Goal: Transaction & Acquisition: Book appointment/travel/reservation

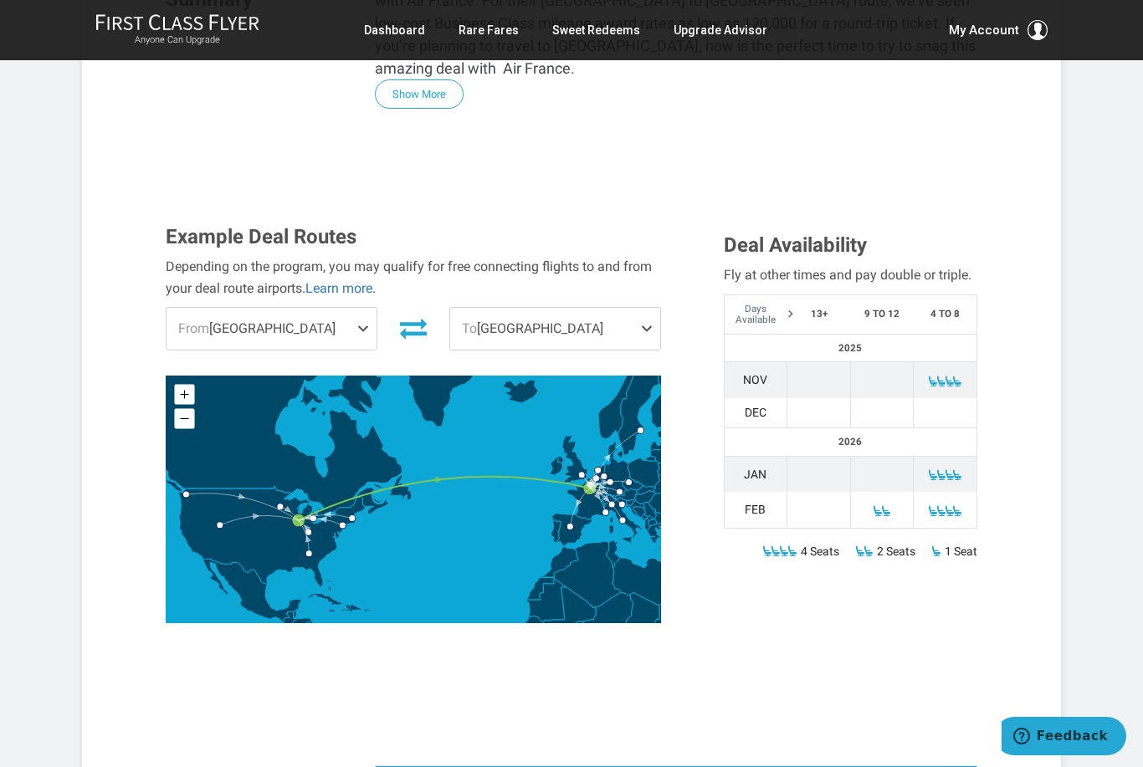
scroll to position [525, 0]
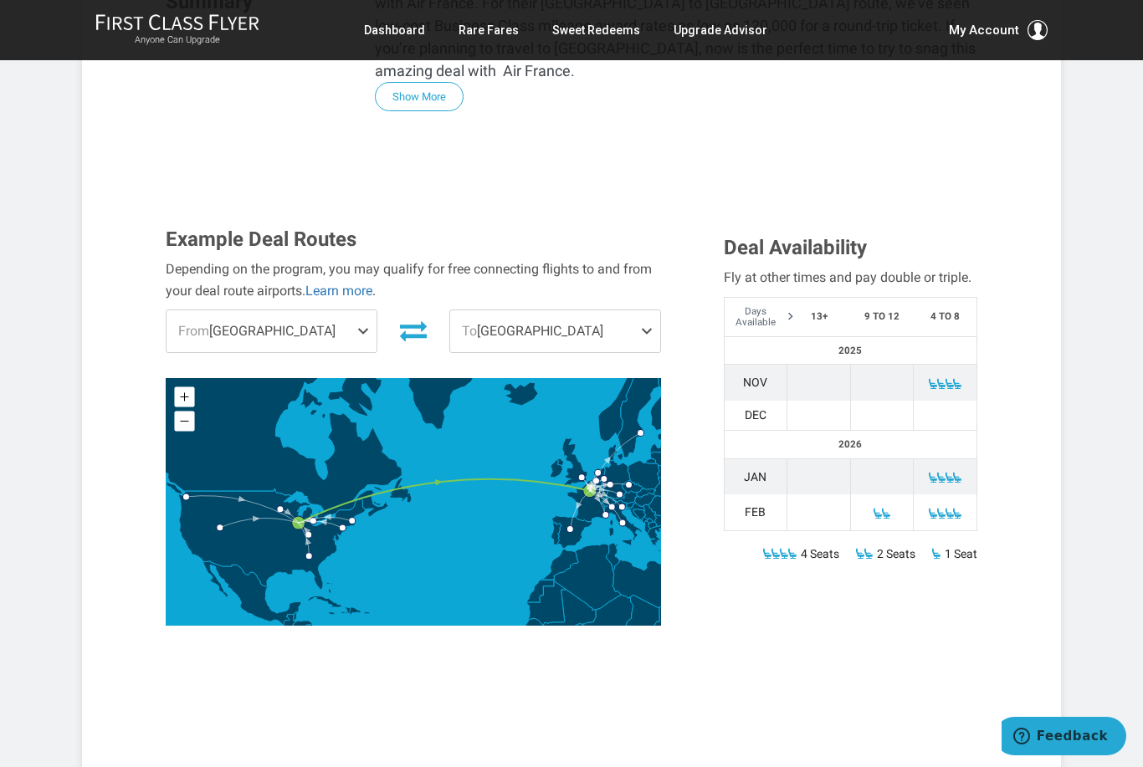
click at [355, 310] on span "From Chicago" at bounding box center [271, 331] width 210 height 42
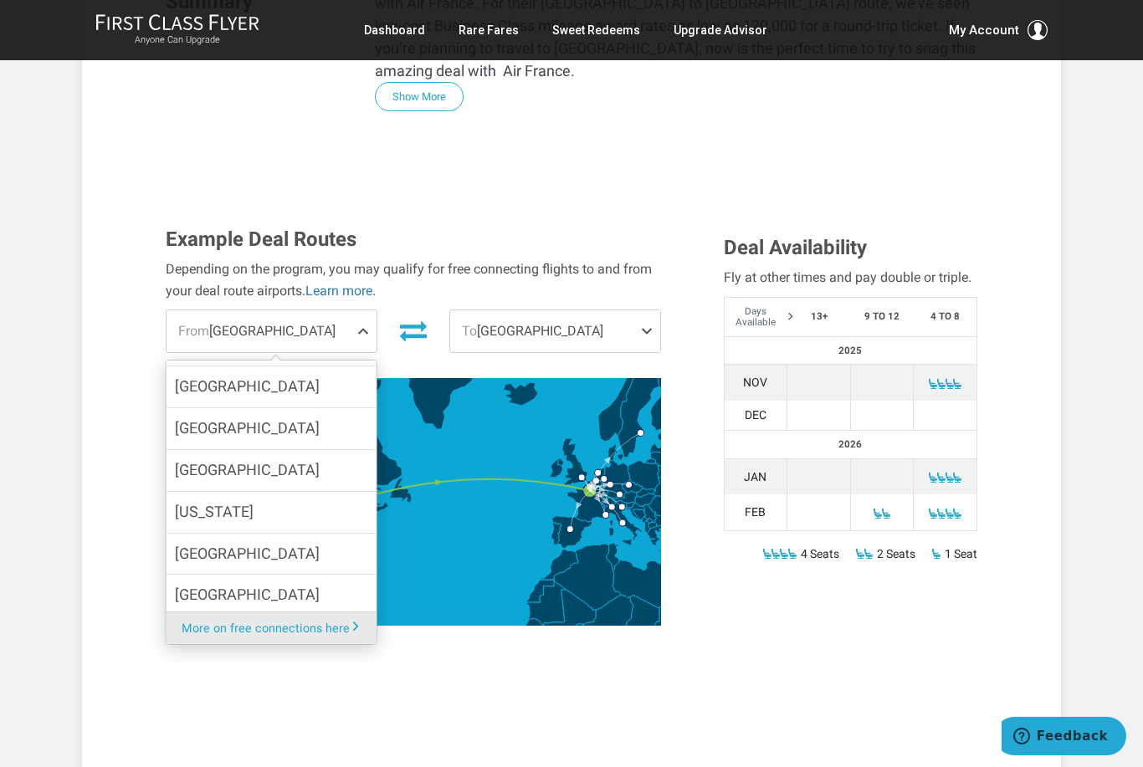
scroll to position [185, 0]
click at [300, 453] on label "Minneapolis" at bounding box center [271, 473] width 210 height 41
click at [0, 0] on input "Minneapolis" at bounding box center [0, 0] width 0 height 0
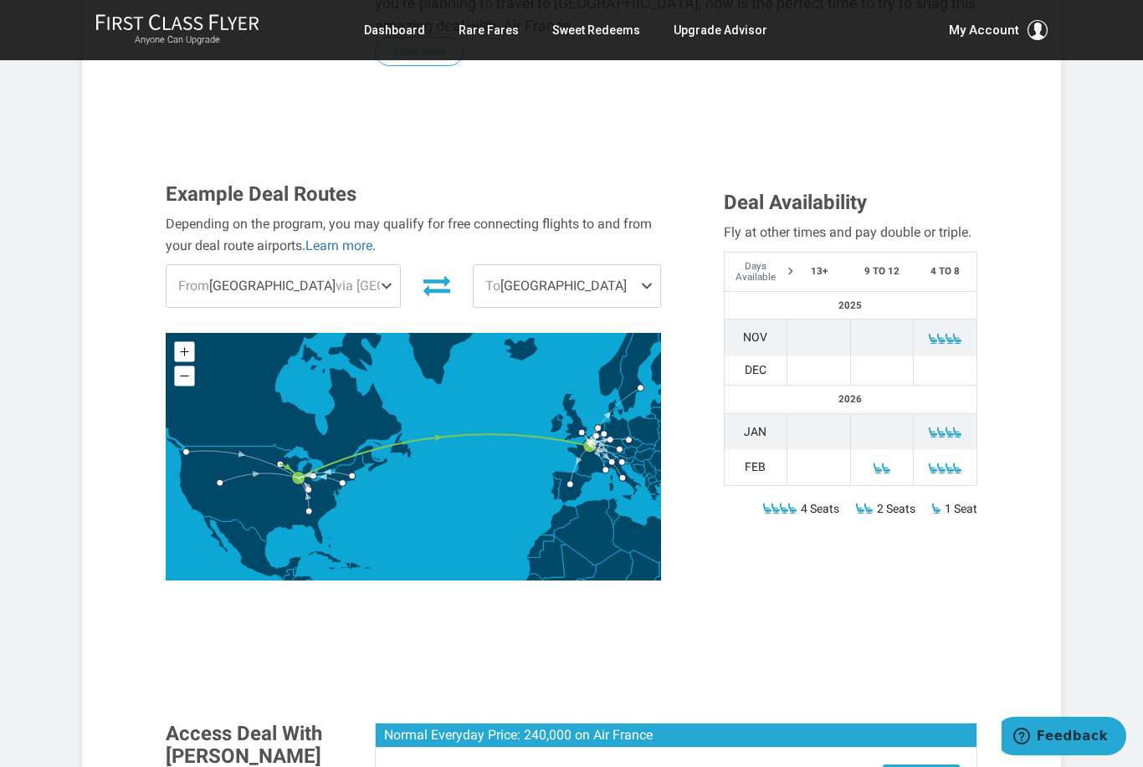
scroll to position [551, 0]
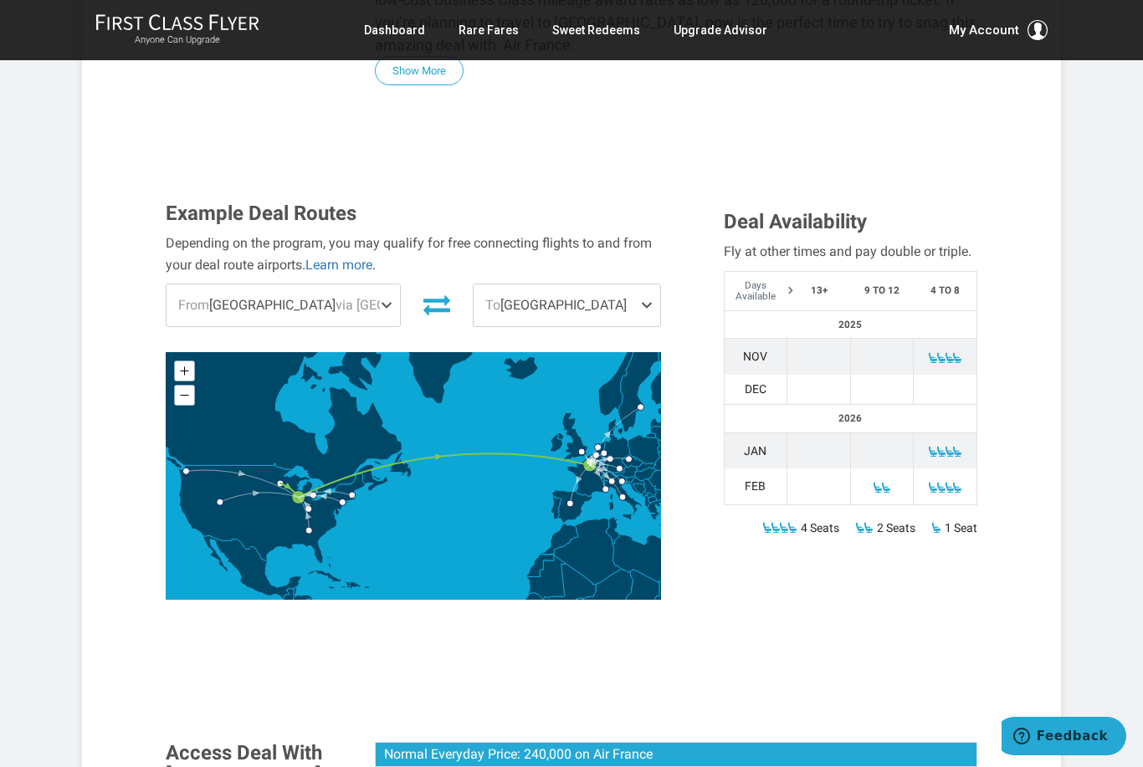
click at [640, 284] on span at bounding box center [650, 305] width 20 height 42
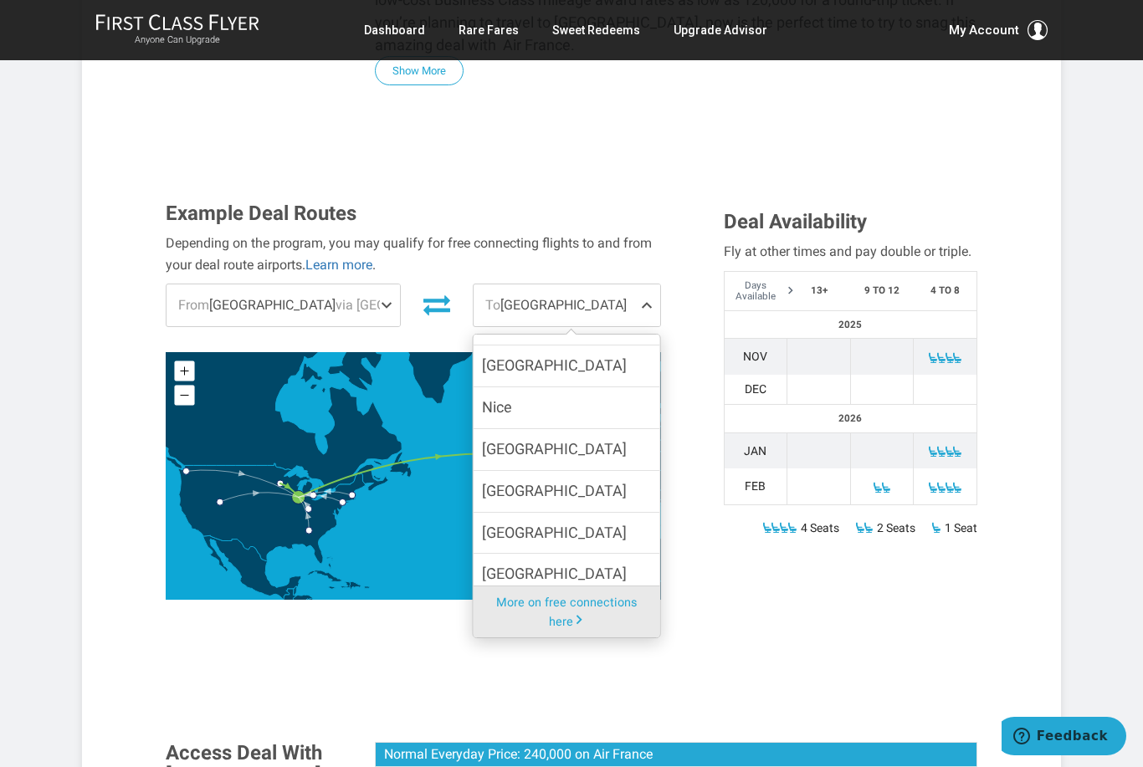
scroll to position [390, 0]
click at [514, 555] on label "Venice" at bounding box center [566, 575] width 187 height 41
click at [0, 0] on input "Venice" at bounding box center [0, 0] width 0 height 0
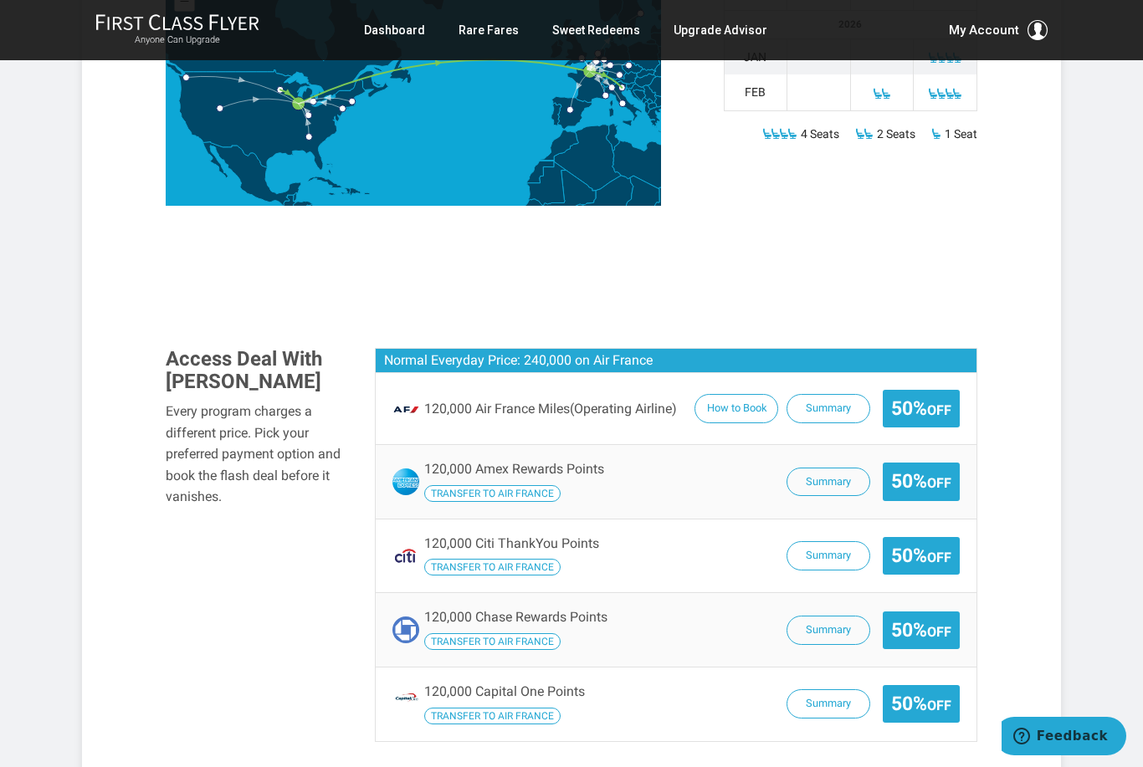
scroll to position [923, 0]
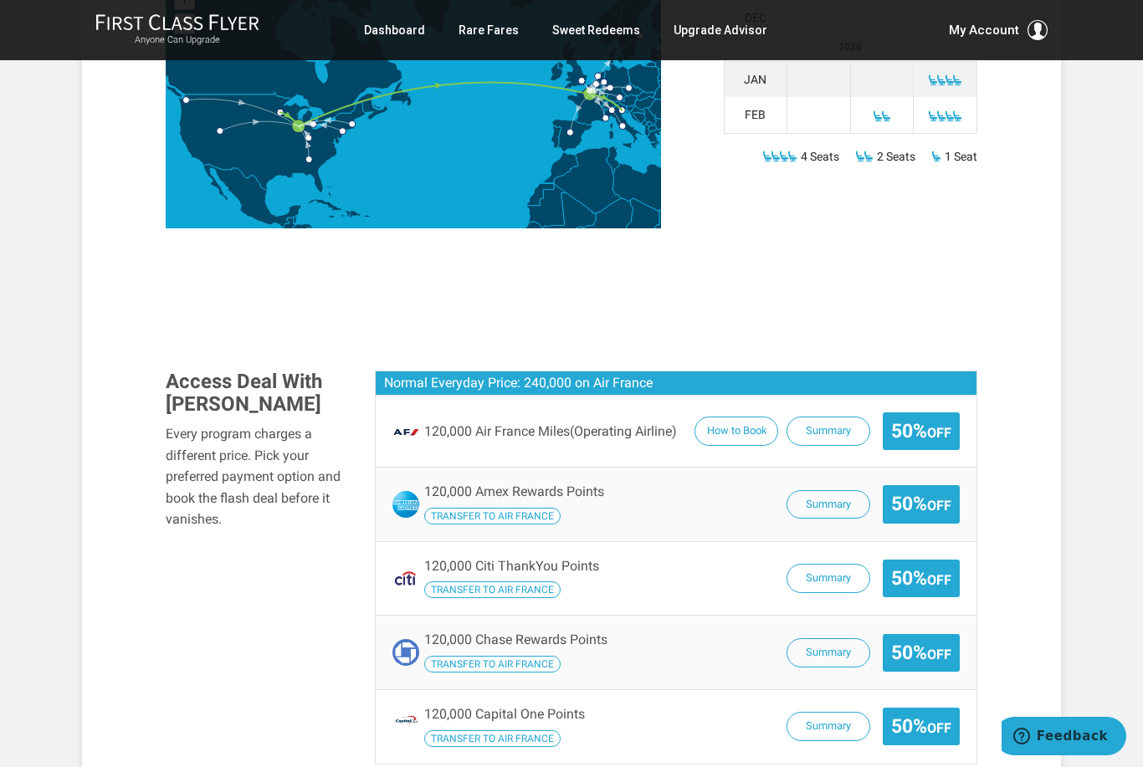
click at [823, 417] on button "Summary" at bounding box center [828, 431] width 84 height 29
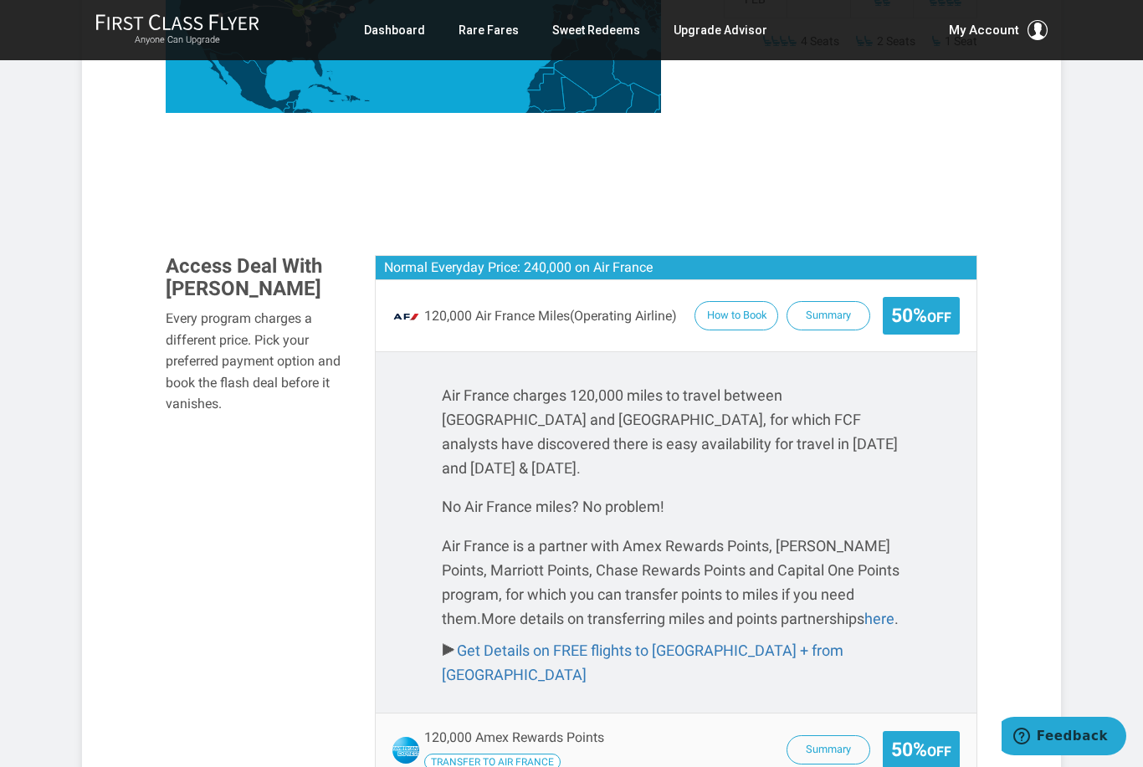
scroll to position [1057, 0]
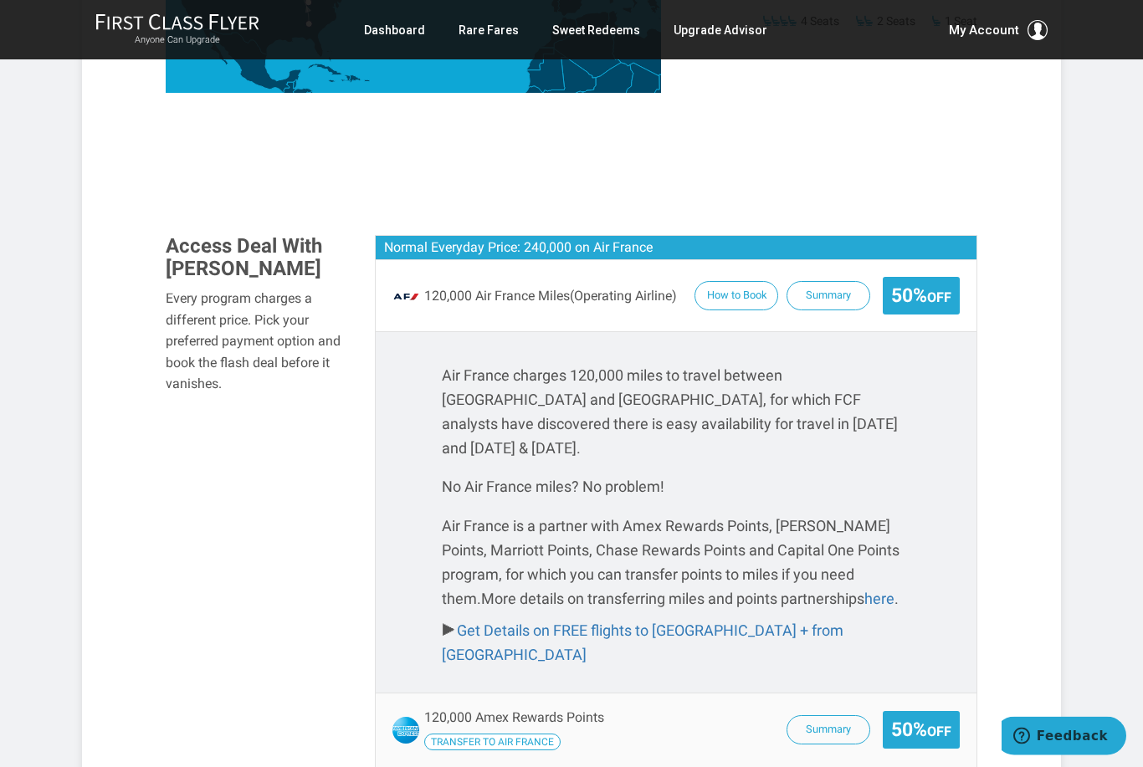
click at [820, 716] on button "Summary" at bounding box center [828, 730] width 84 height 29
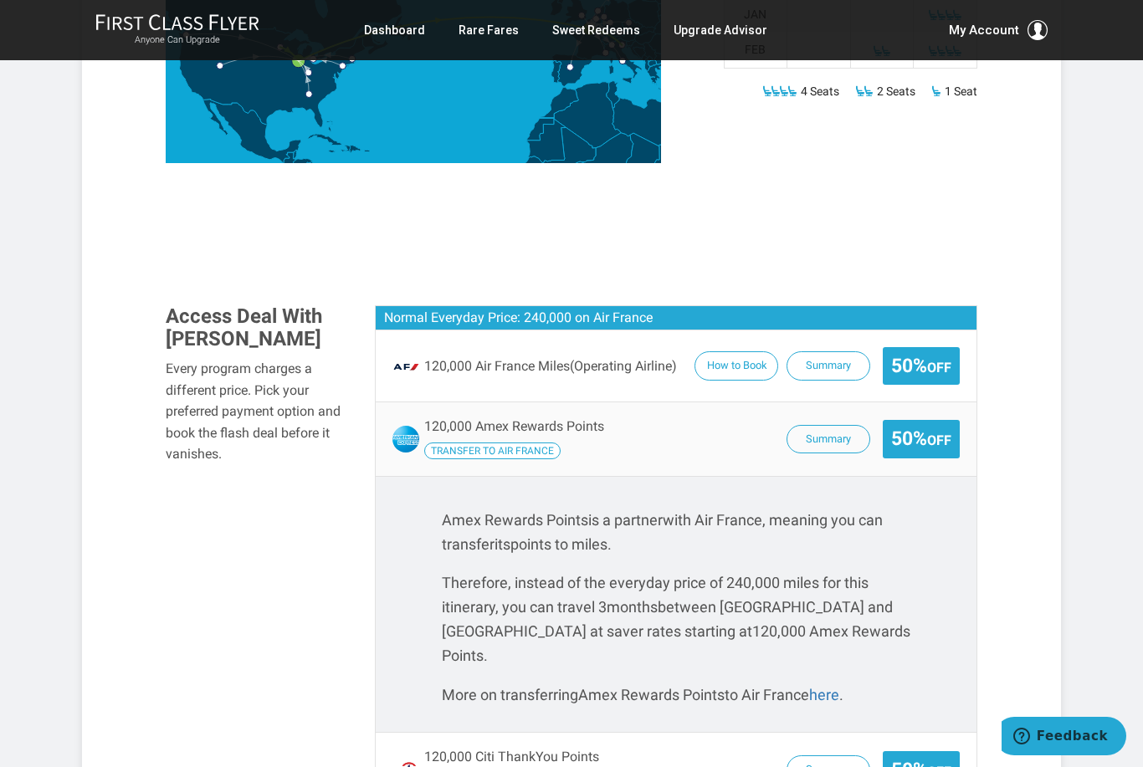
scroll to position [987, 0]
click at [519, 360] on span "120,000 Air France Miles (Operating Airline)" at bounding box center [550, 367] width 253 height 15
click at [745, 352] on button "How to Book" at bounding box center [736, 366] width 84 height 29
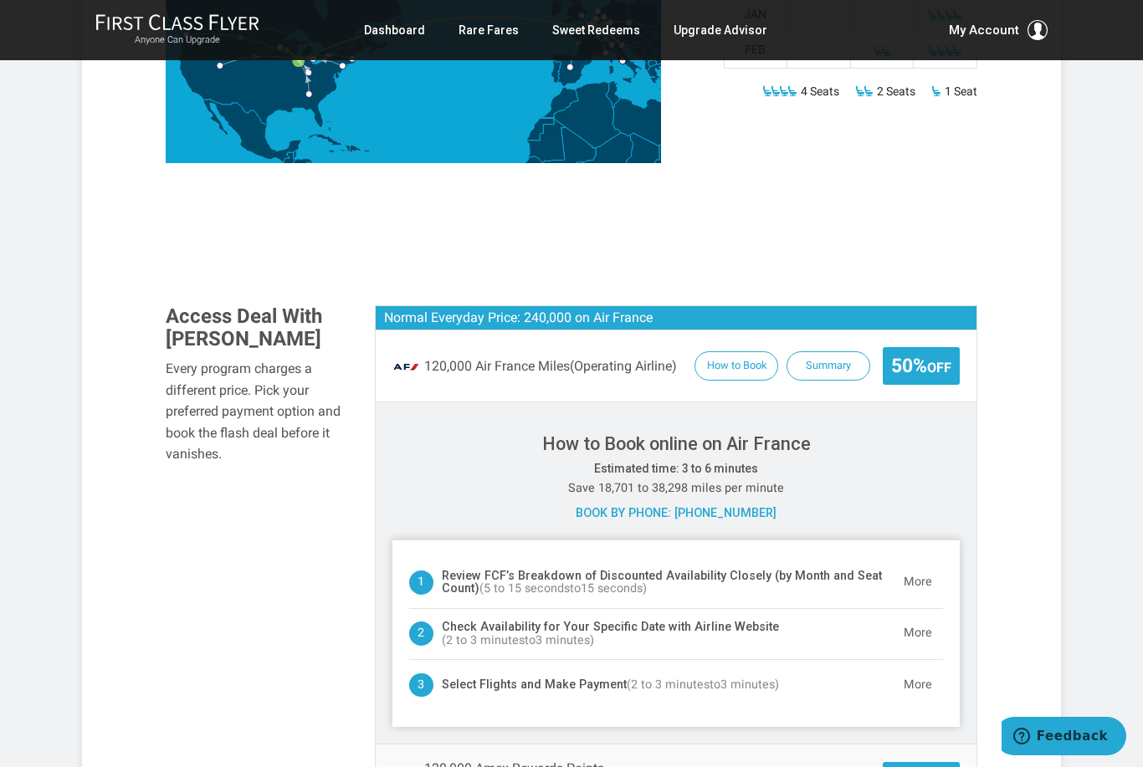
scroll to position [999, 0]
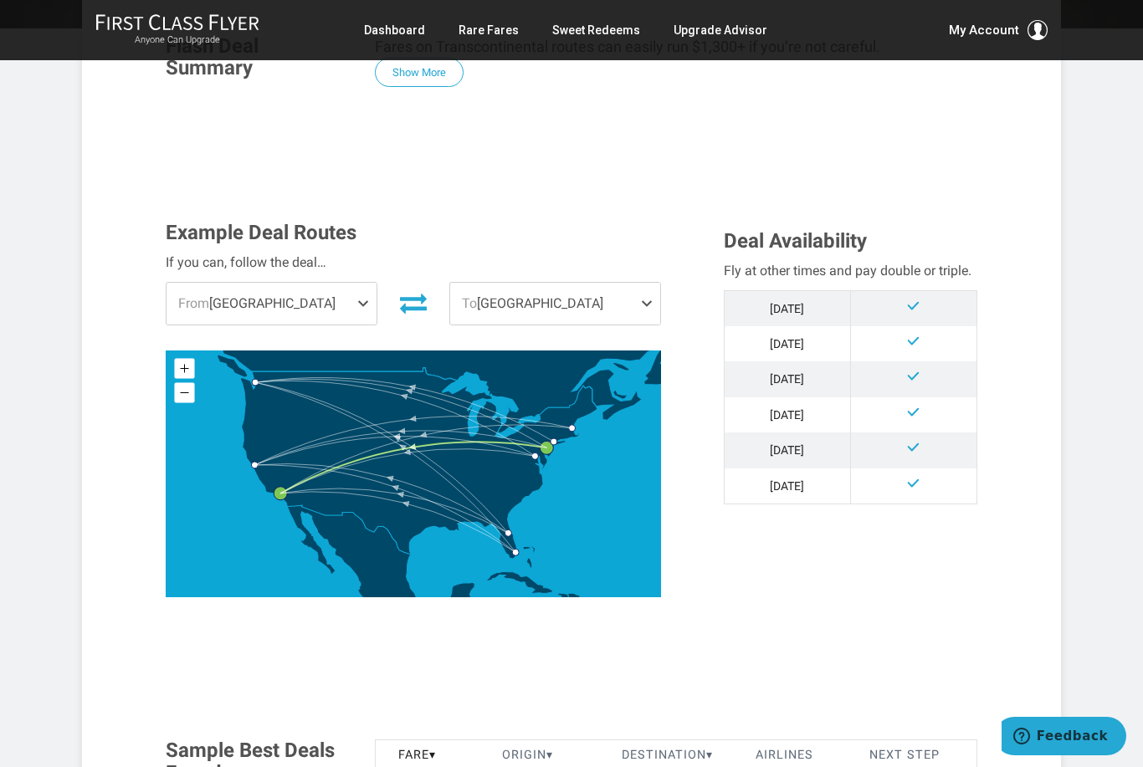
scroll to position [323, 0]
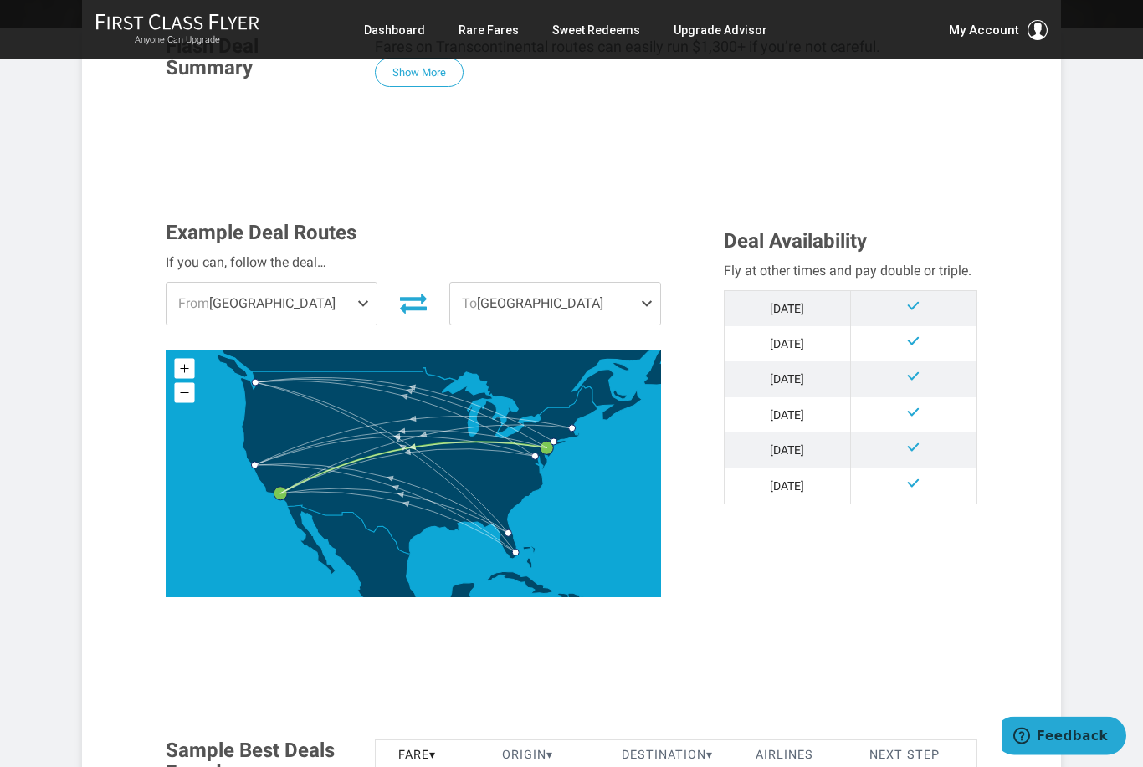
click at [360, 311] on span at bounding box center [366, 305] width 20 height 42
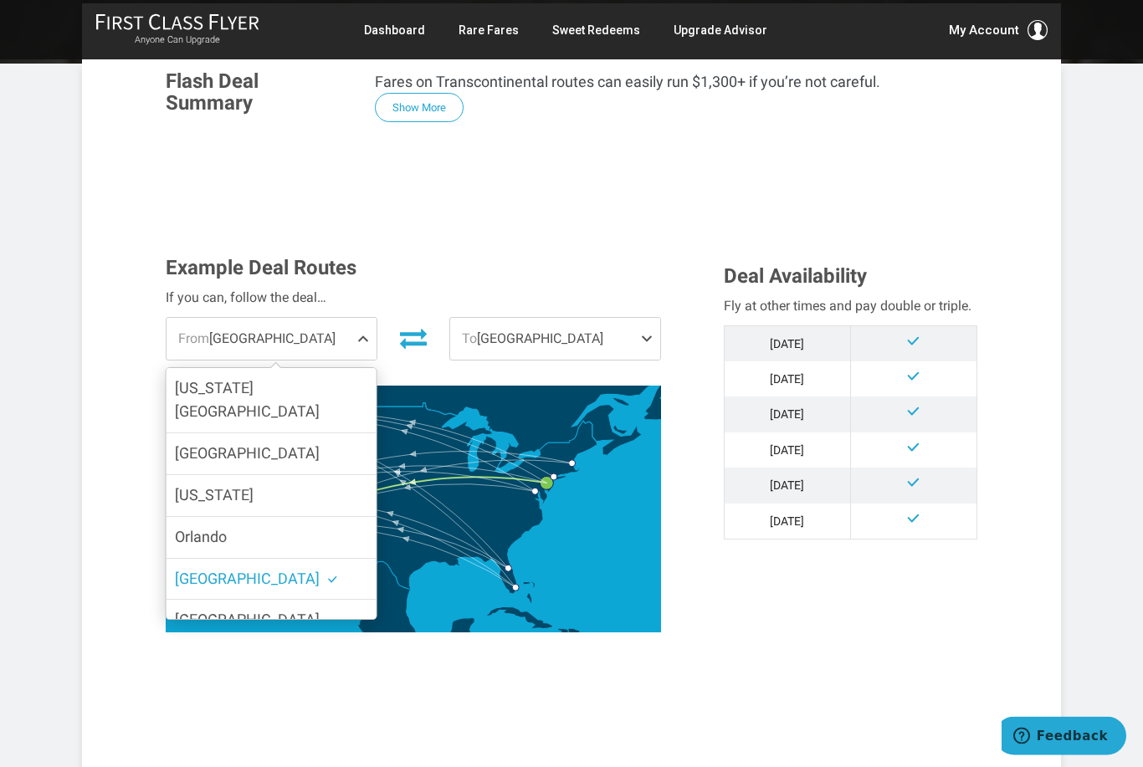
scroll to position [332, 0]
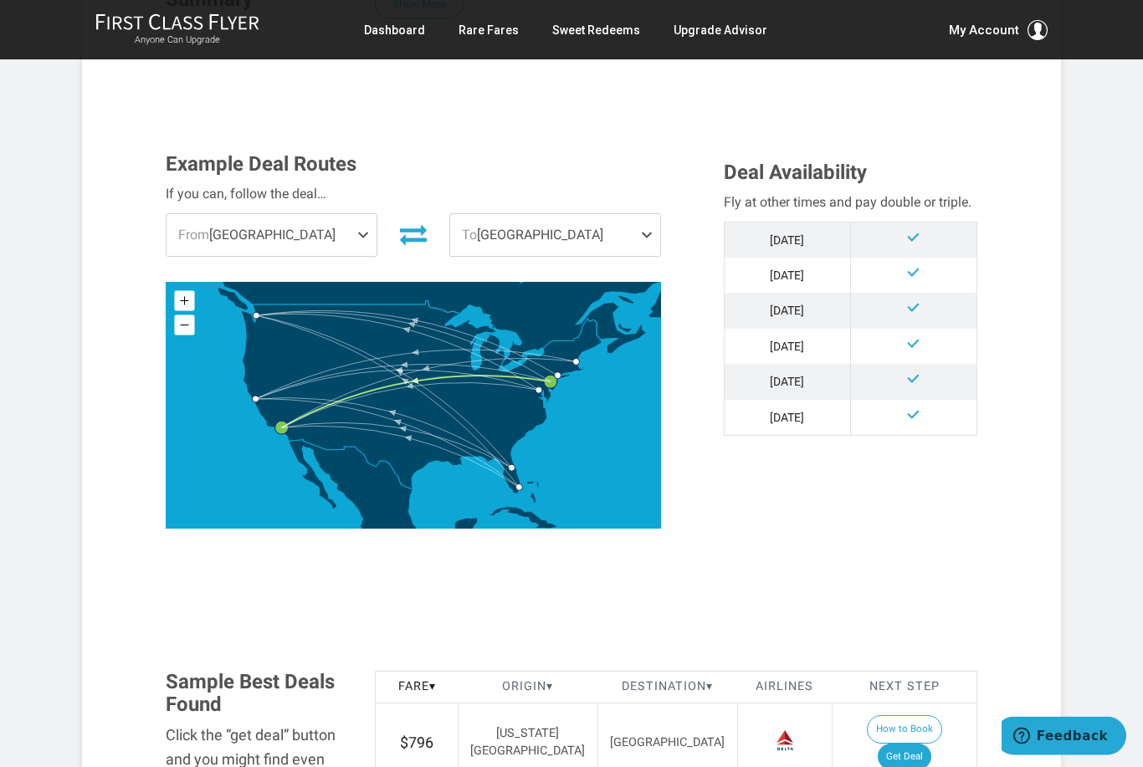
scroll to position [414, 0]
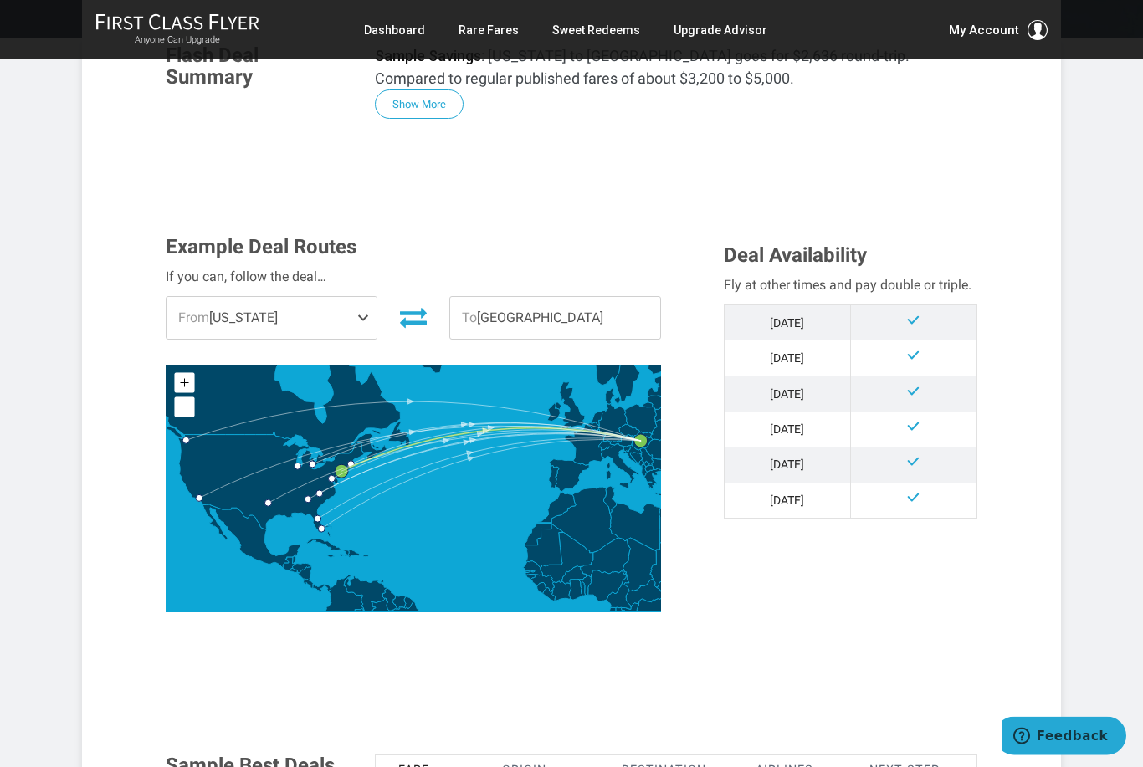
scroll to position [354, 0]
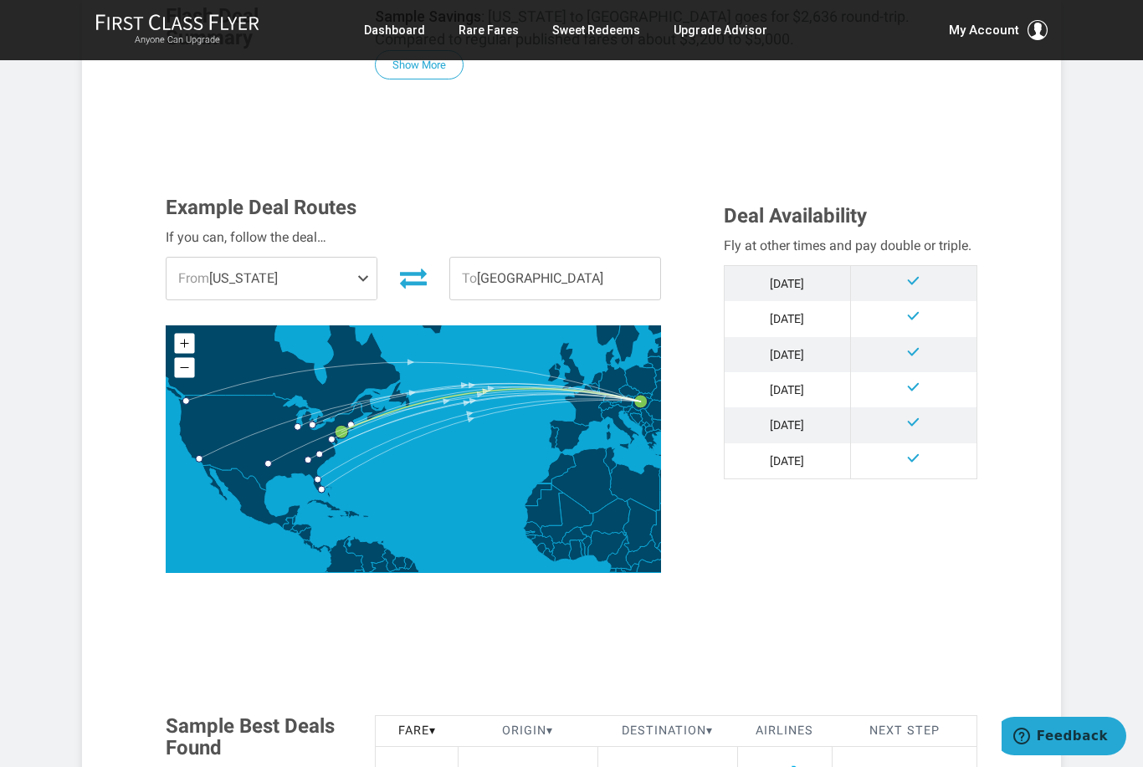
click at [351, 274] on span "From [US_STATE]" at bounding box center [271, 279] width 210 height 42
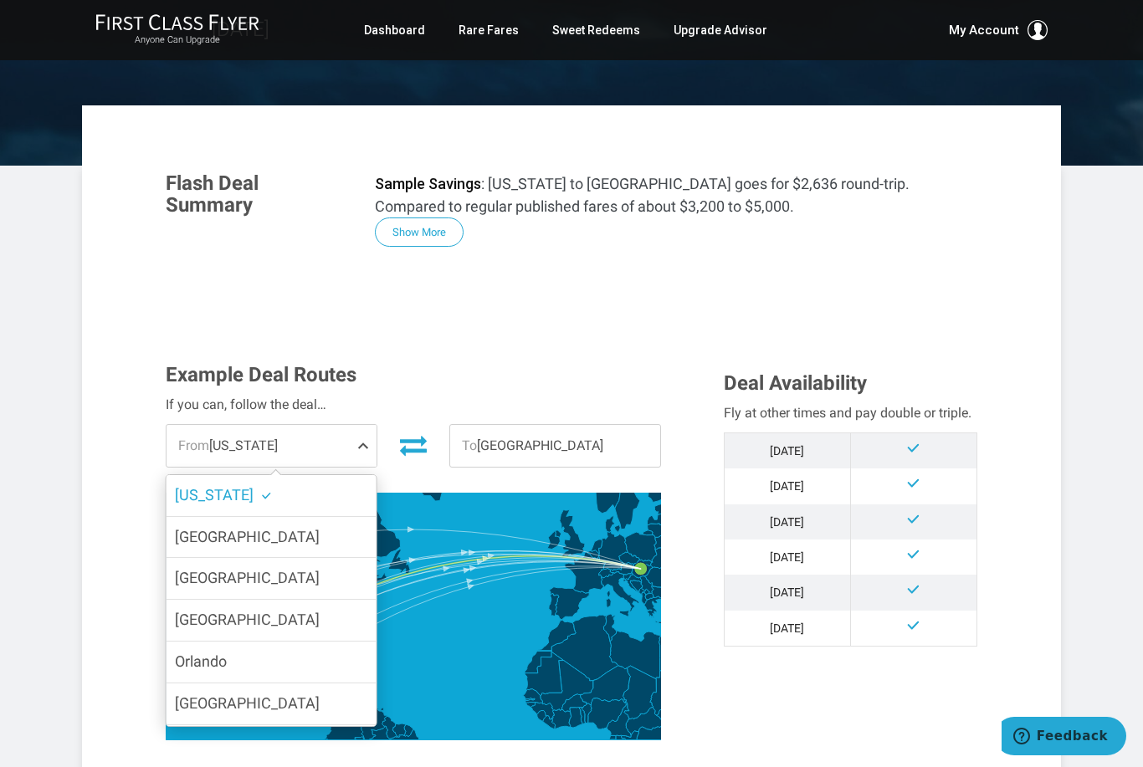
scroll to position [0, 0]
